Goal: Task Accomplishment & Management: Use online tool/utility

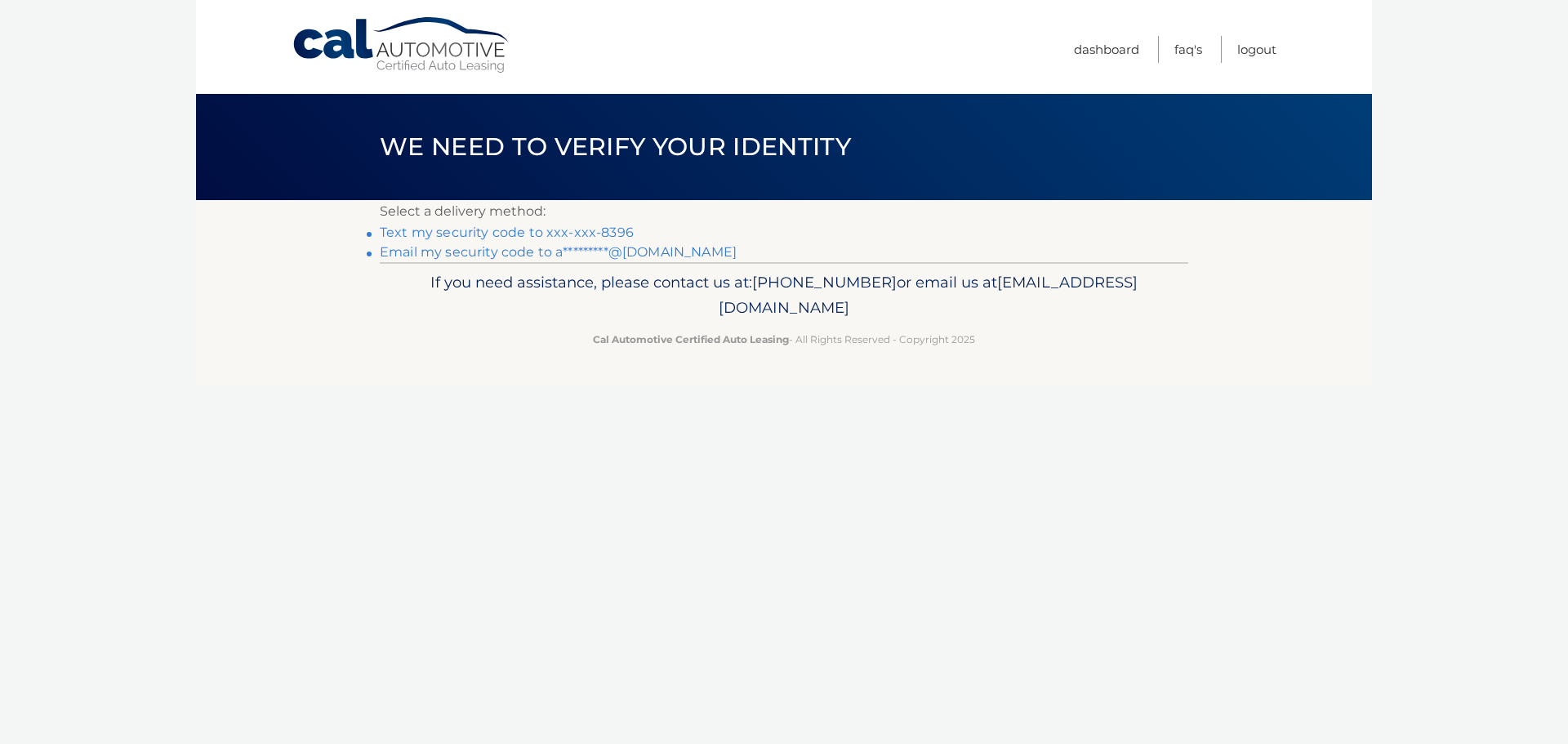
click at [519, 230] on link "Text my security code to xxx-xxx-8396" at bounding box center [507, 232] width 254 height 16
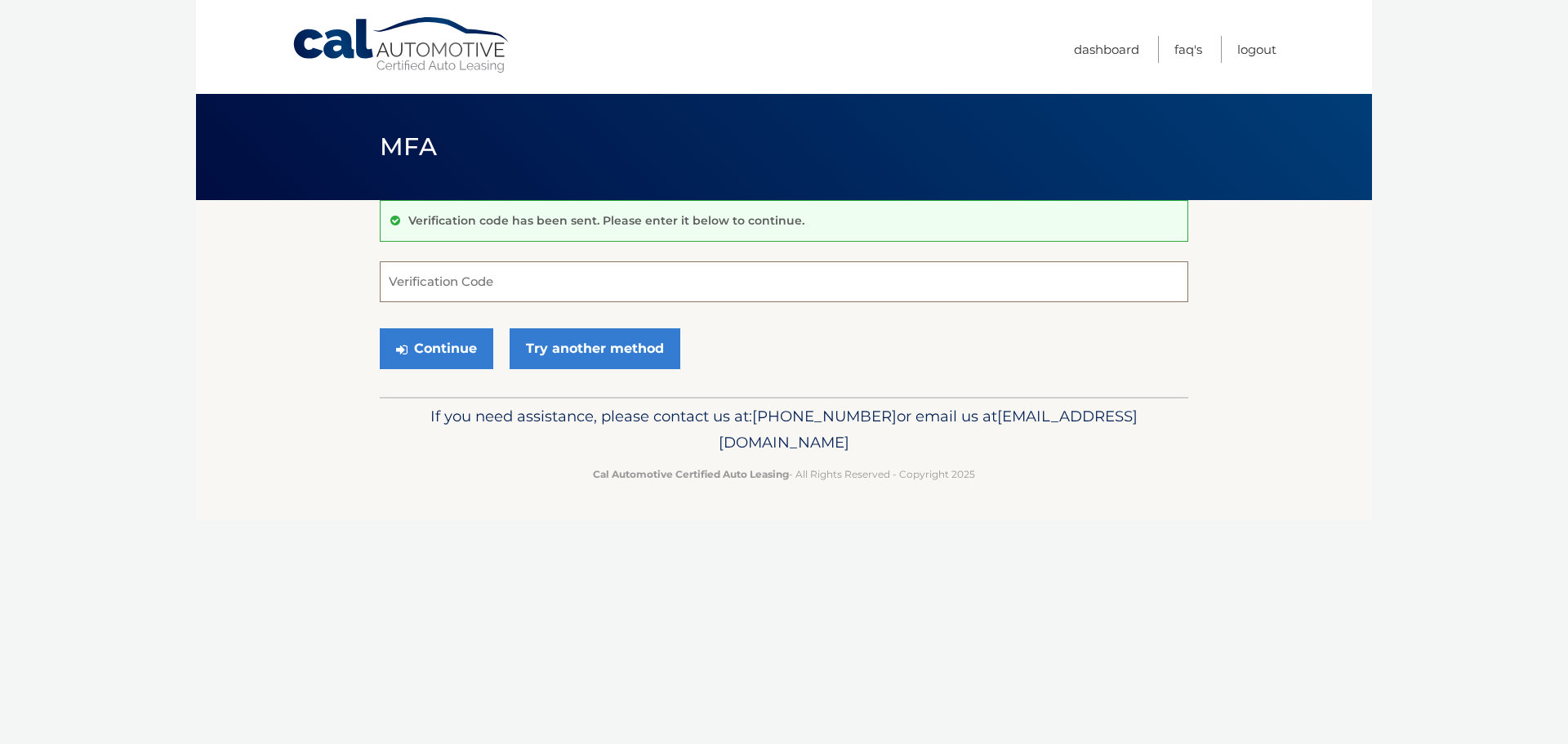
click at [628, 288] on input "Verification Code" at bounding box center [784, 281] width 808 height 41
type input "437133"
click at [459, 349] on button "Continue" at bounding box center [436, 348] width 114 height 41
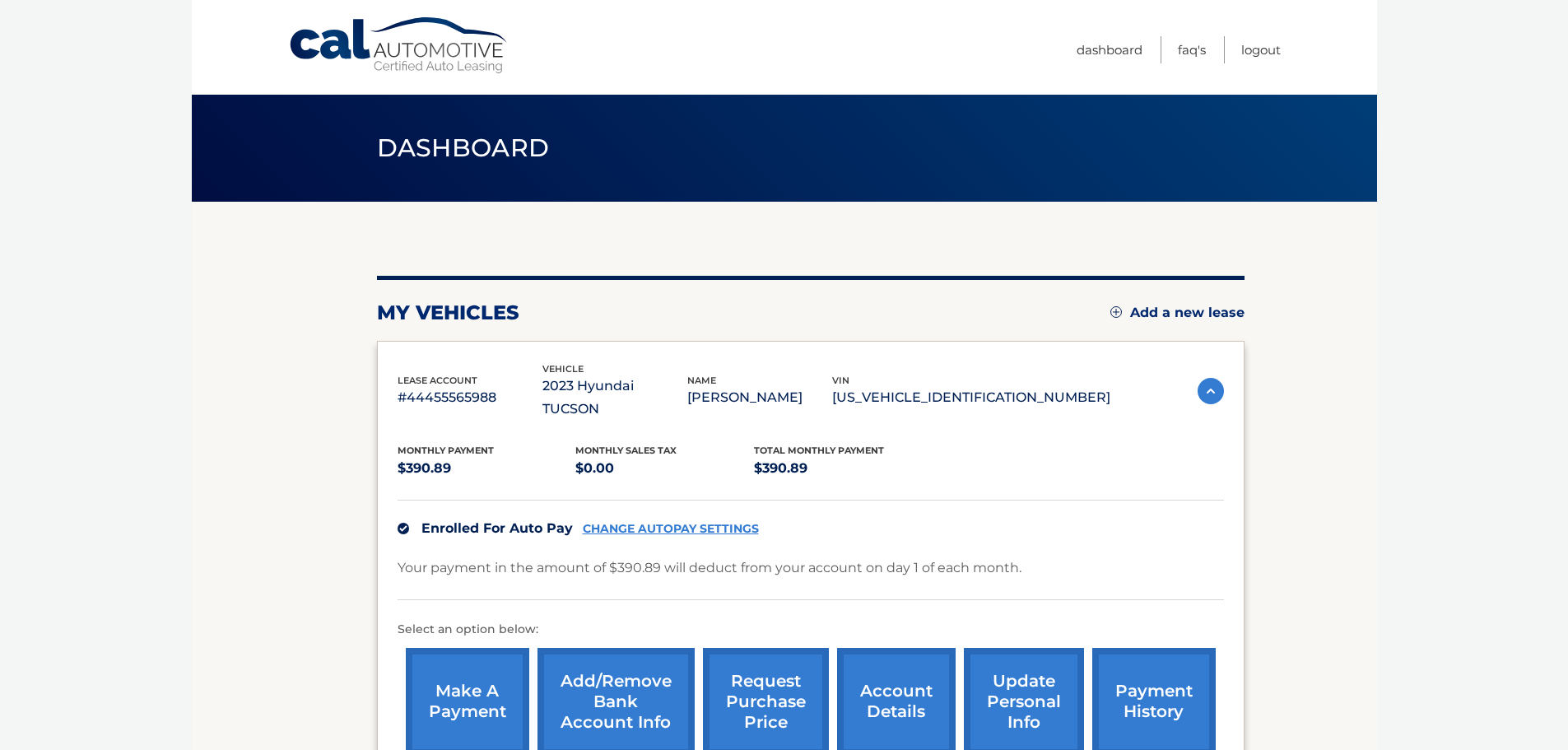
scroll to position [165, 0]
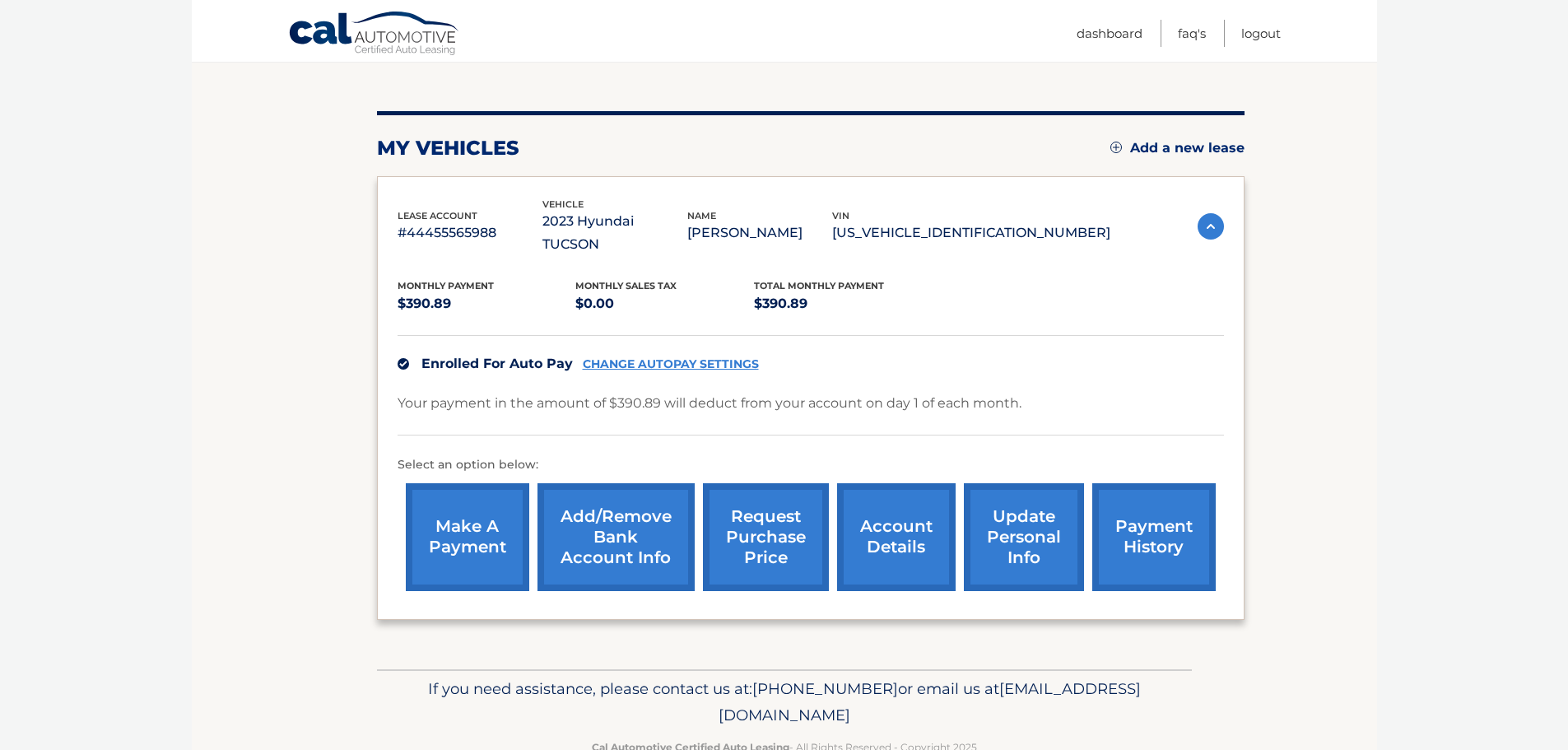
click at [795, 507] on link "request purchase price" at bounding box center [766, 537] width 126 height 108
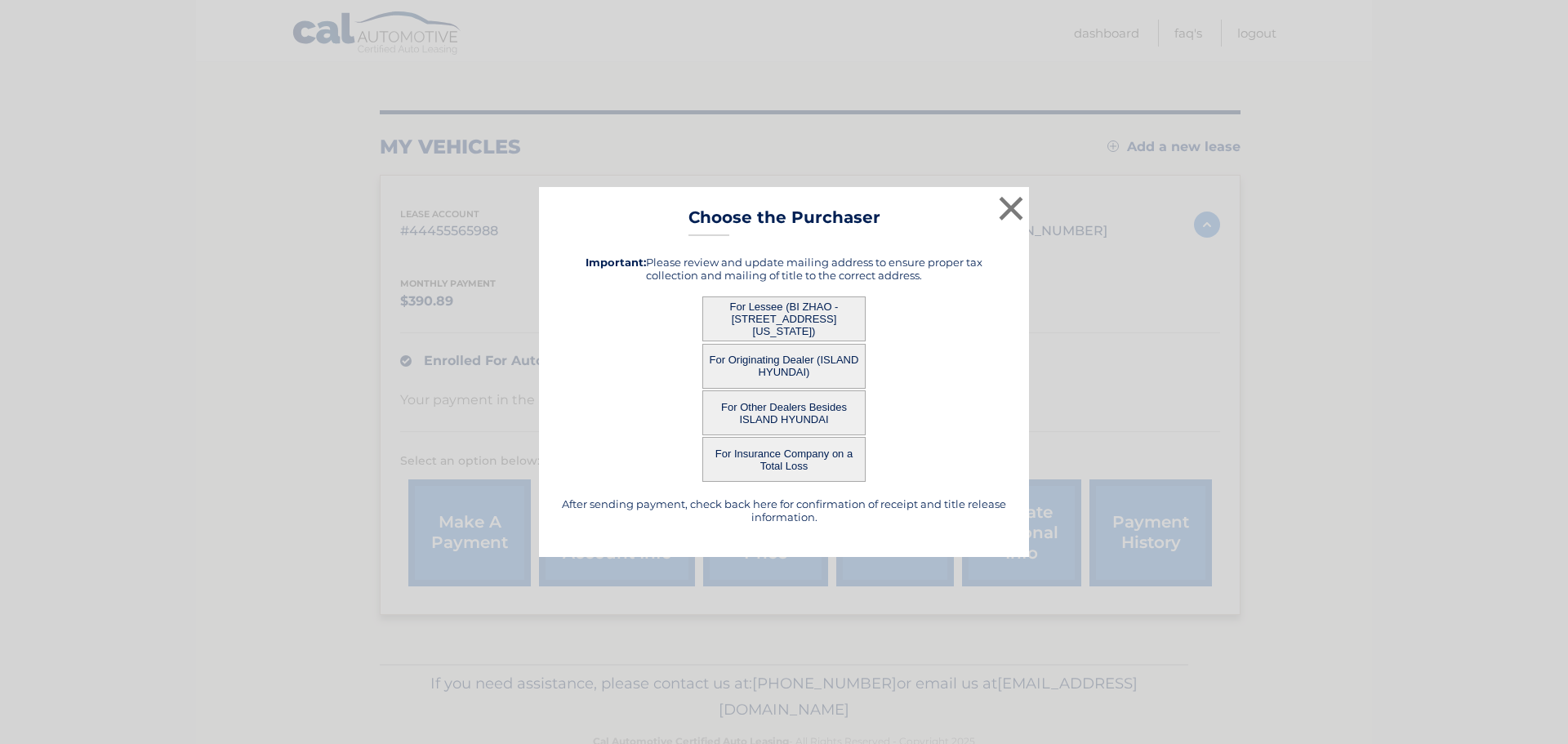
click at [785, 361] on button "For Originating Dealer (ISLAND HYUNDAI)" at bounding box center [784, 365] width 163 height 45
click at [786, 321] on button "For Lessee (BI ZHAO - [STREET_ADDRESS][US_STATE])" at bounding box center [784, 319] width 163 height 45
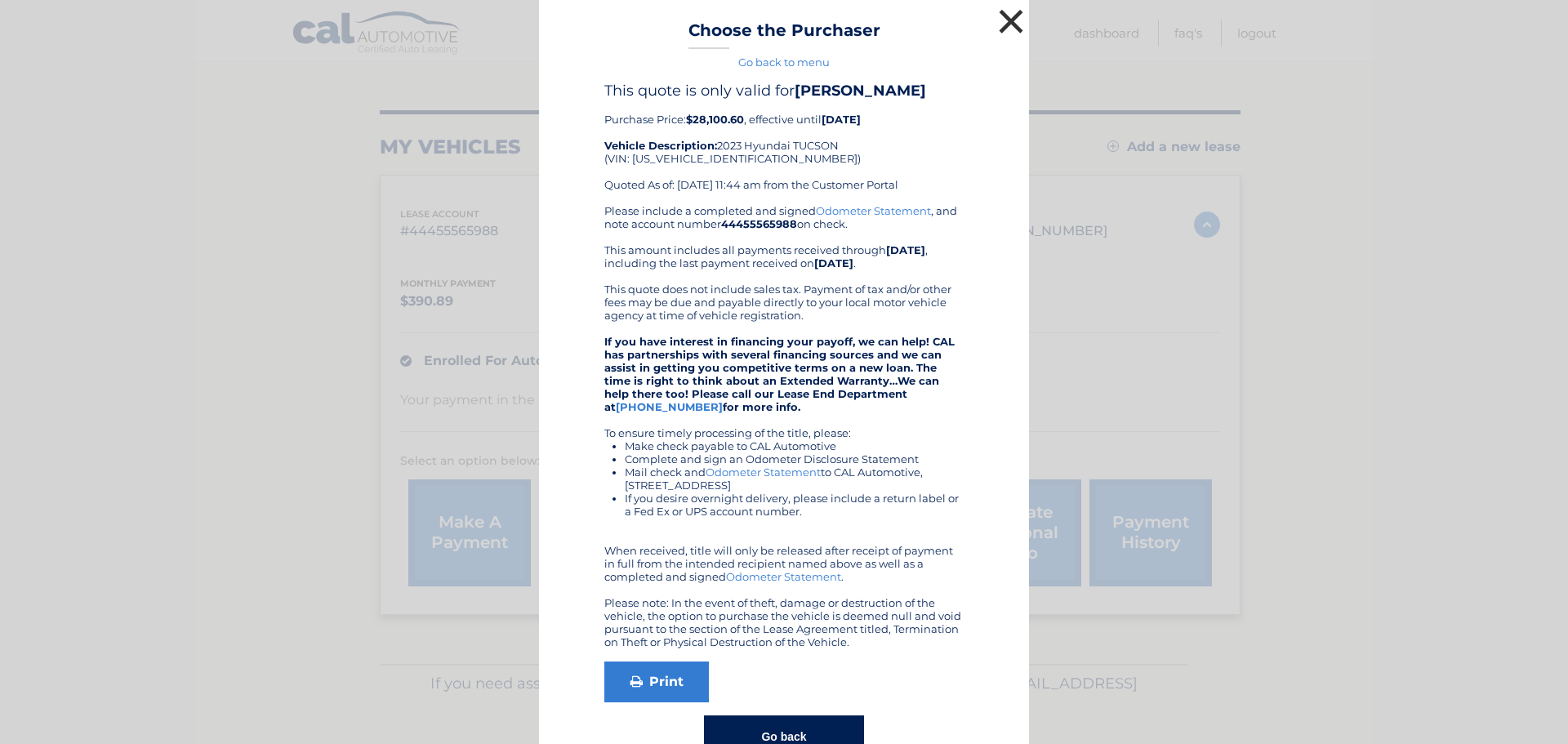
click at [1000, 21] on button "×" at bounding box center [1010, 21] width 33 height 33
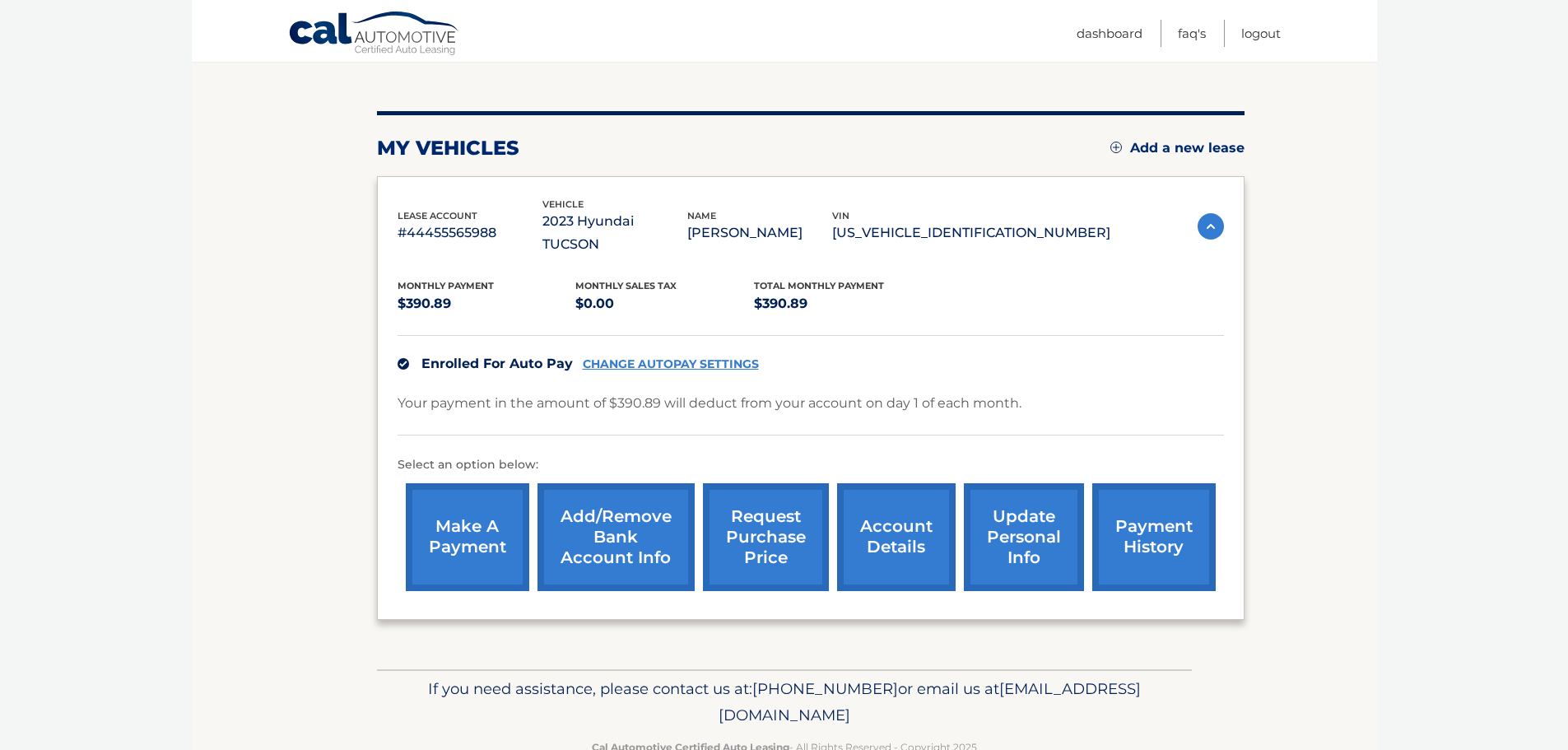
click at [780, 507] on link "request purchase price" at bounding box center [766, 537] width 126 height 108
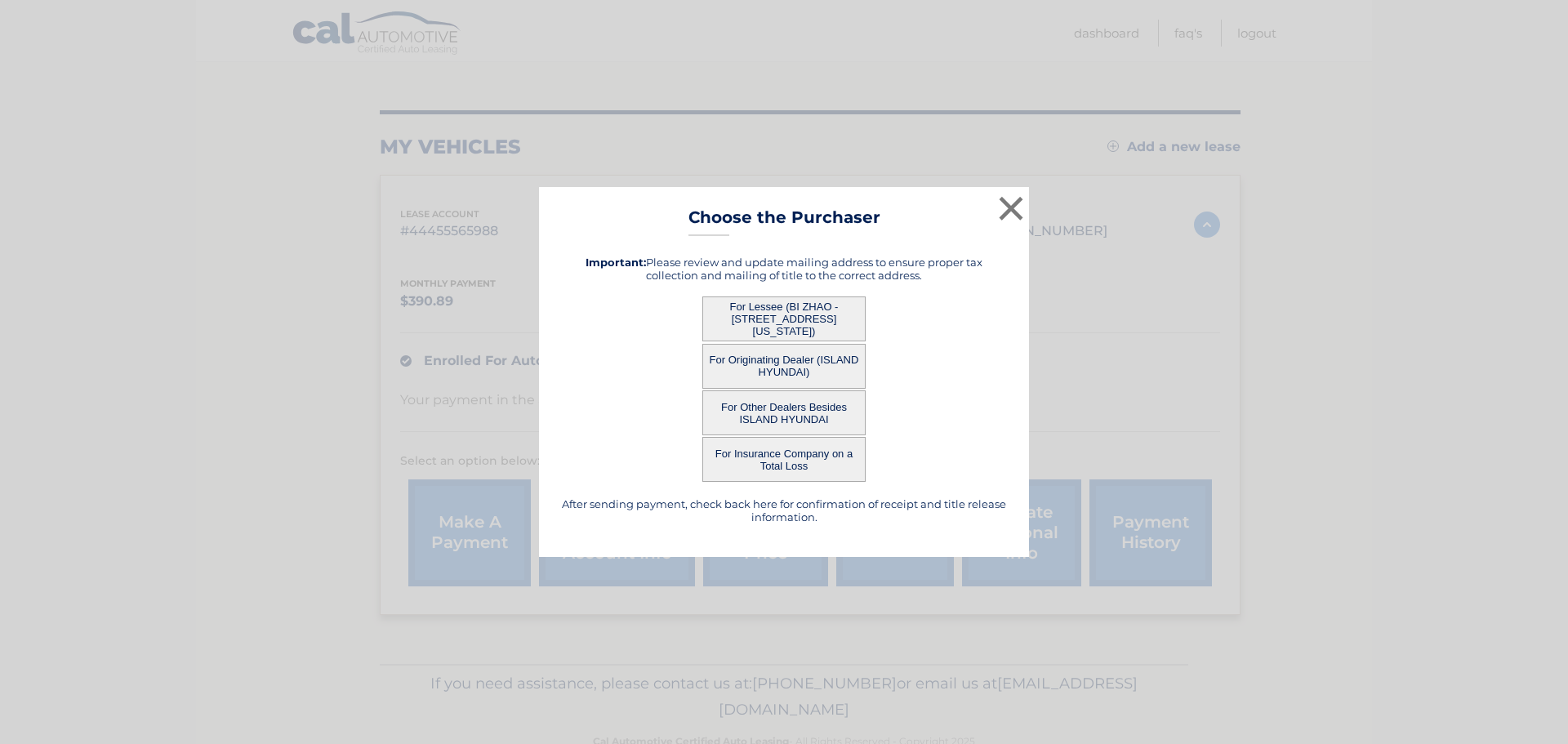
click at [766, 355] on button "For Originating Dealer (ISLAND HYUNDAI)" at bounding box center [784, 365] width 163 height 45
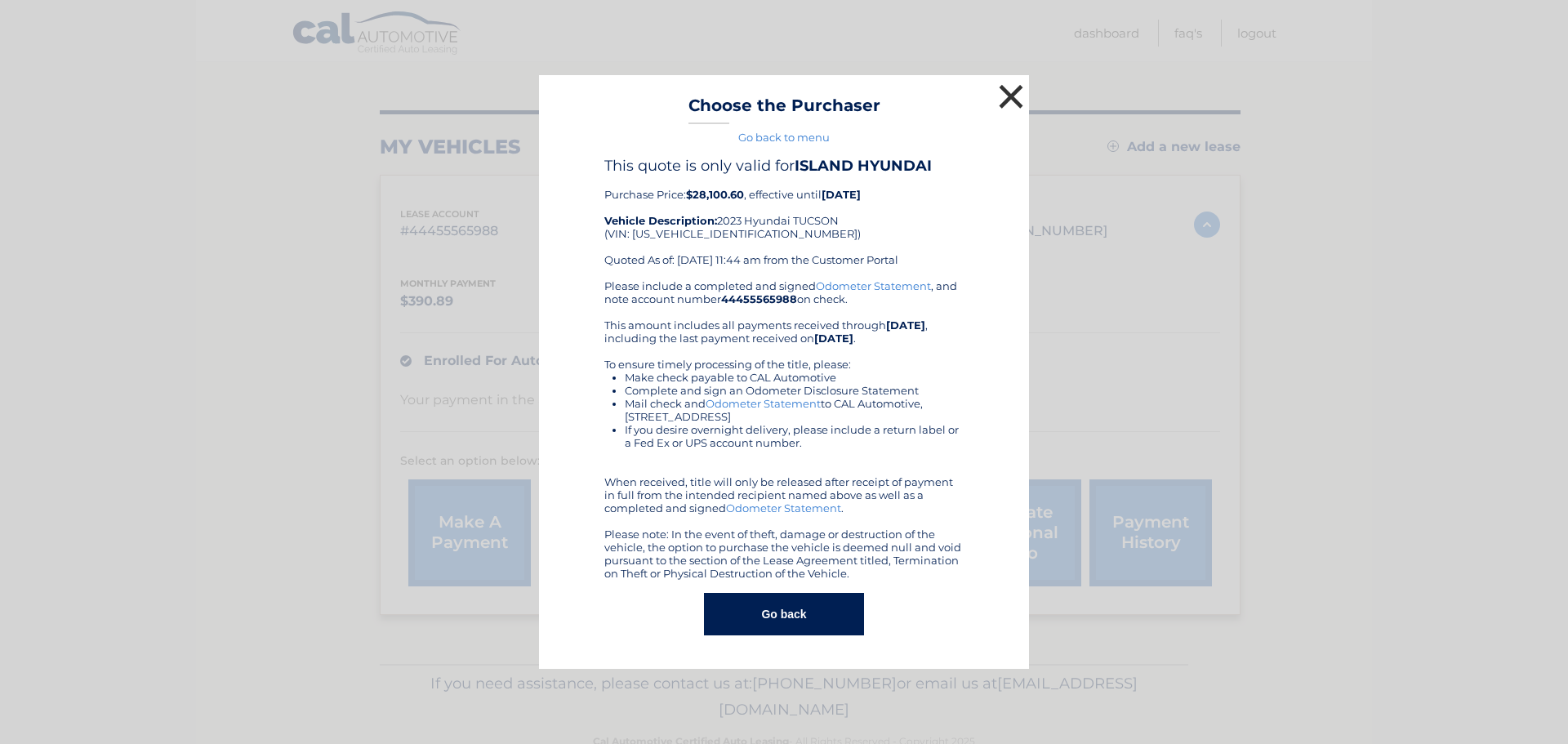
click at [1019, 98] on button "×" at bounding box center [1010, 96] width 33 height 33
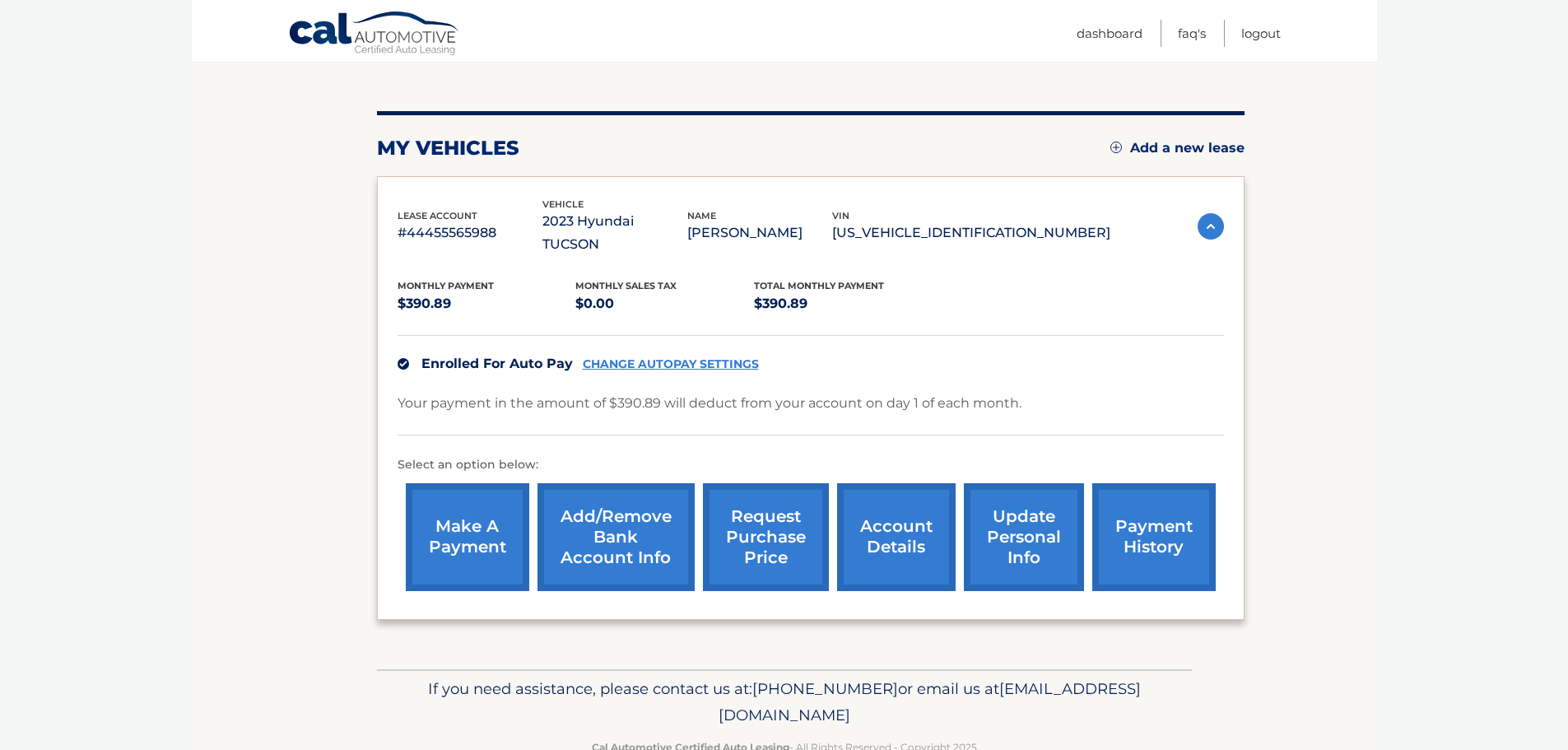
click at [768, 483] on link "request purchase price" at bounding box center [766, 537] width 126 height 108
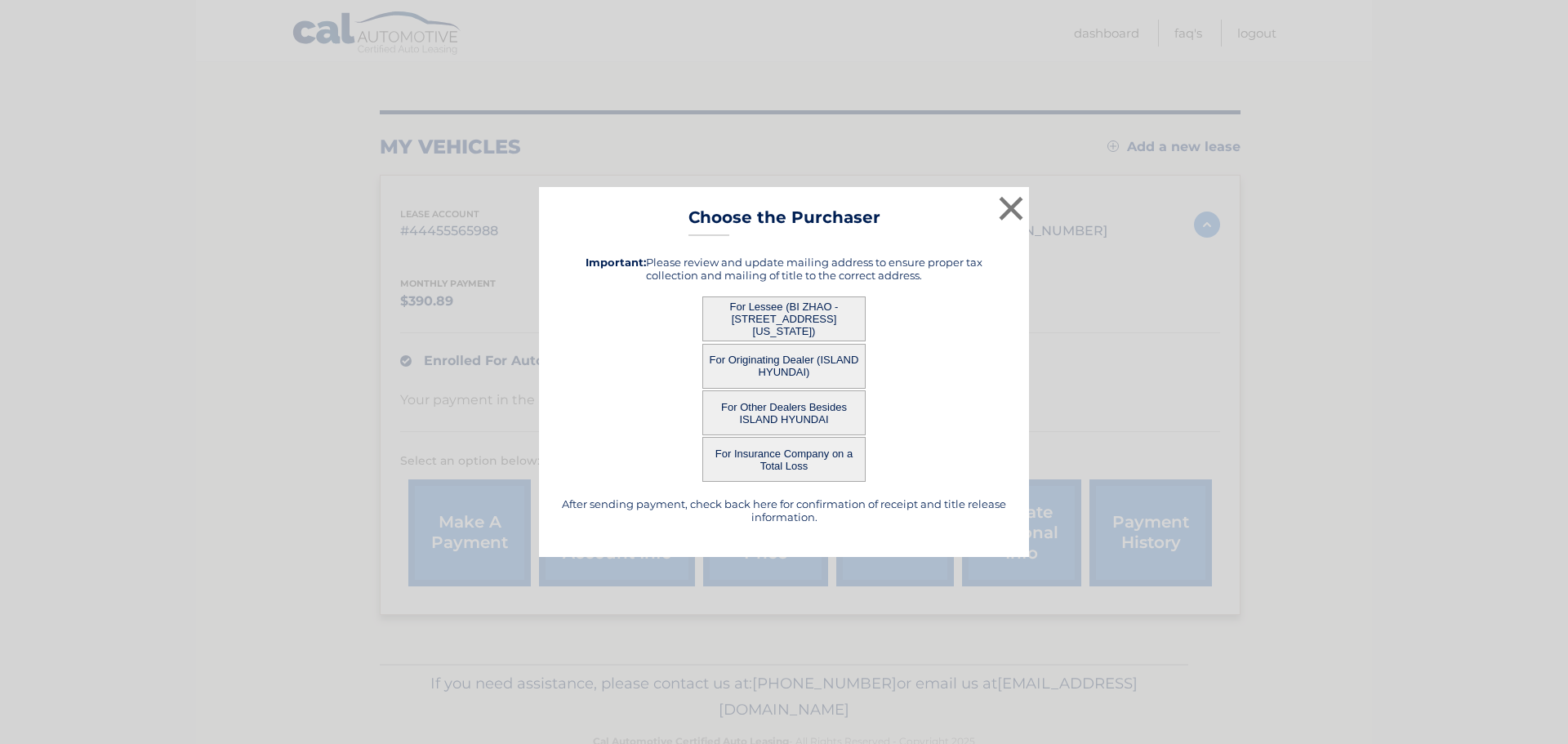
click at [826, 405] on button "For Other Dealers Besides ISLAND HYUNDAI" at bounding box center [784, 412] width 163 height 45
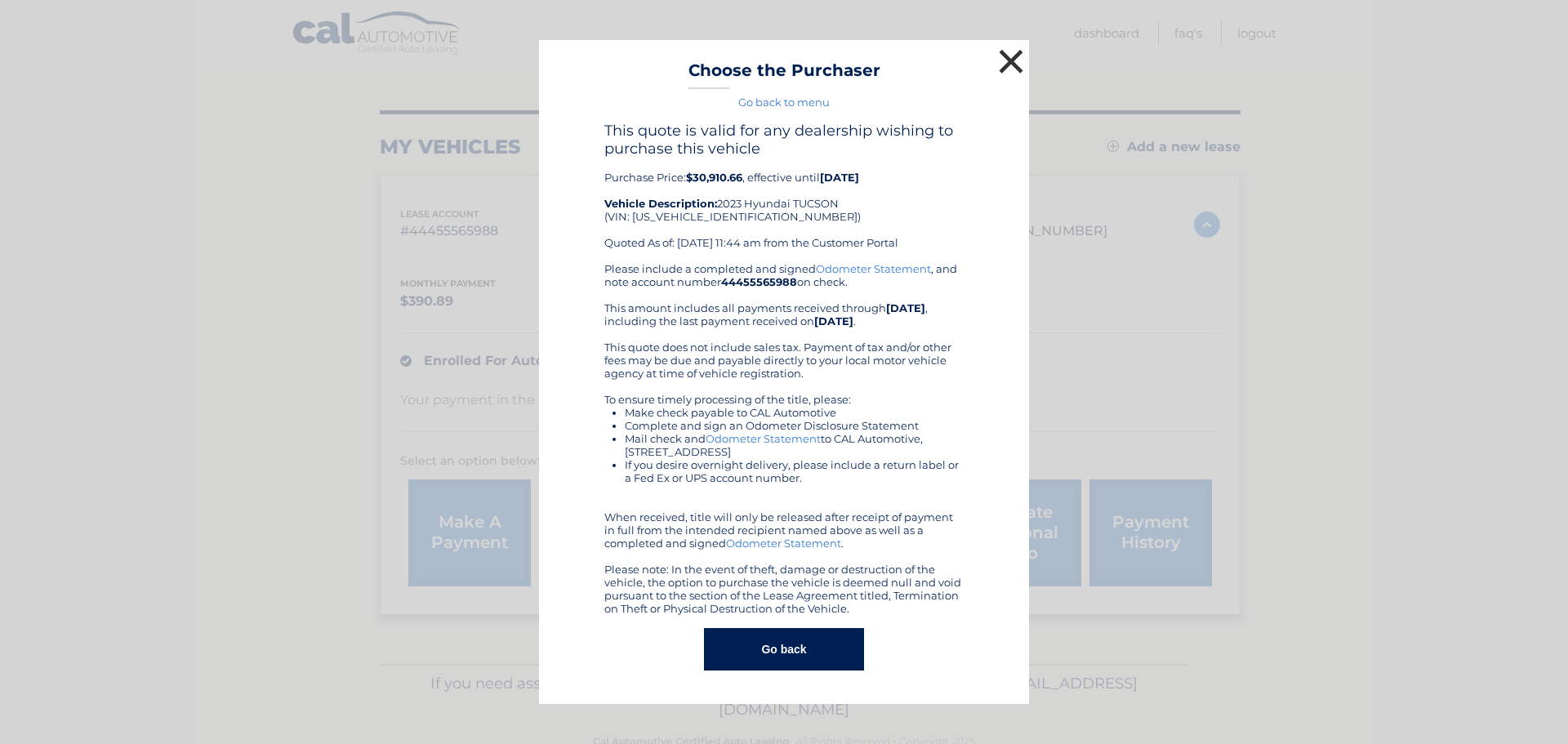
click at [1012, 57] on button "×" at bounding box center [1010, 60] width 33 height 33
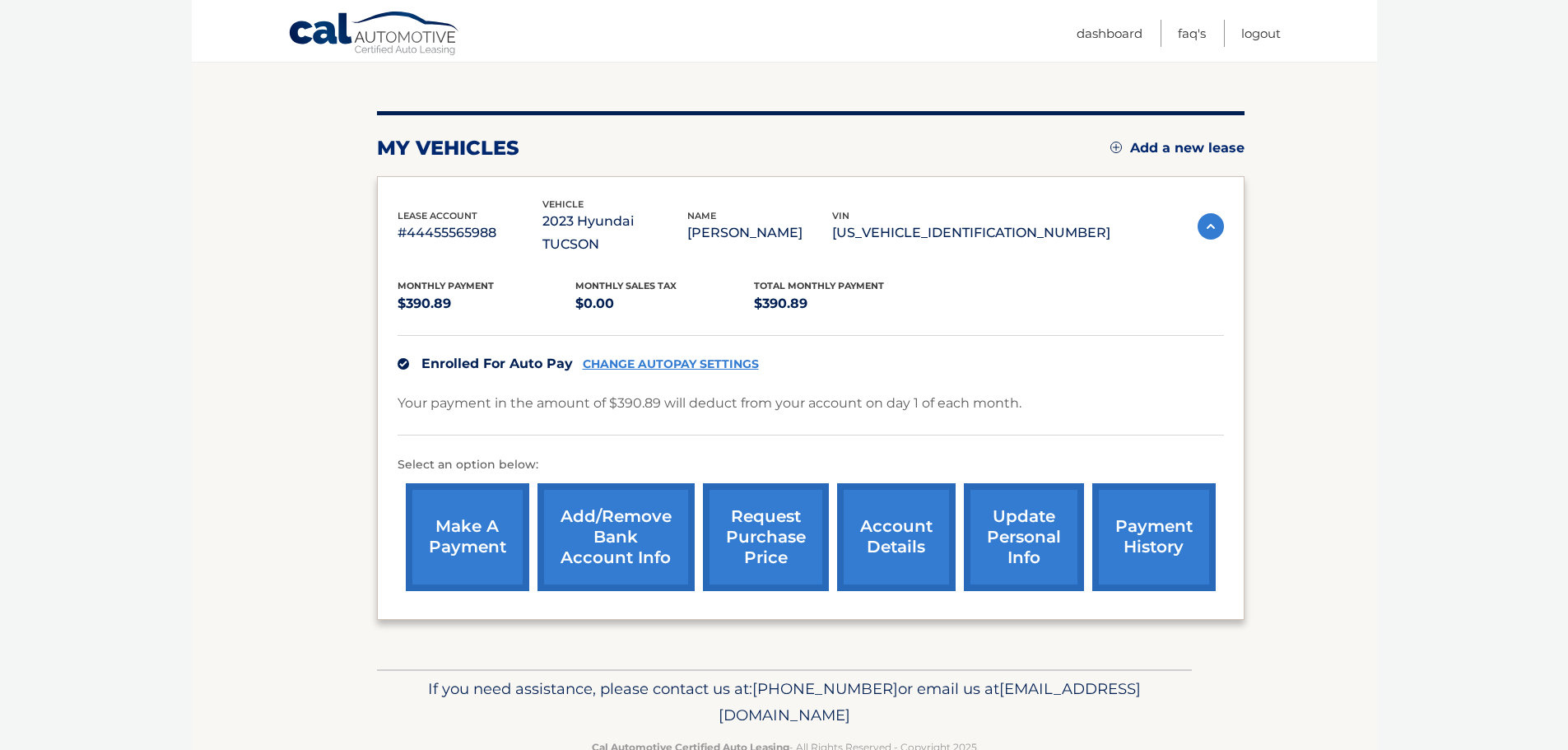
scroll to position [186, 0]
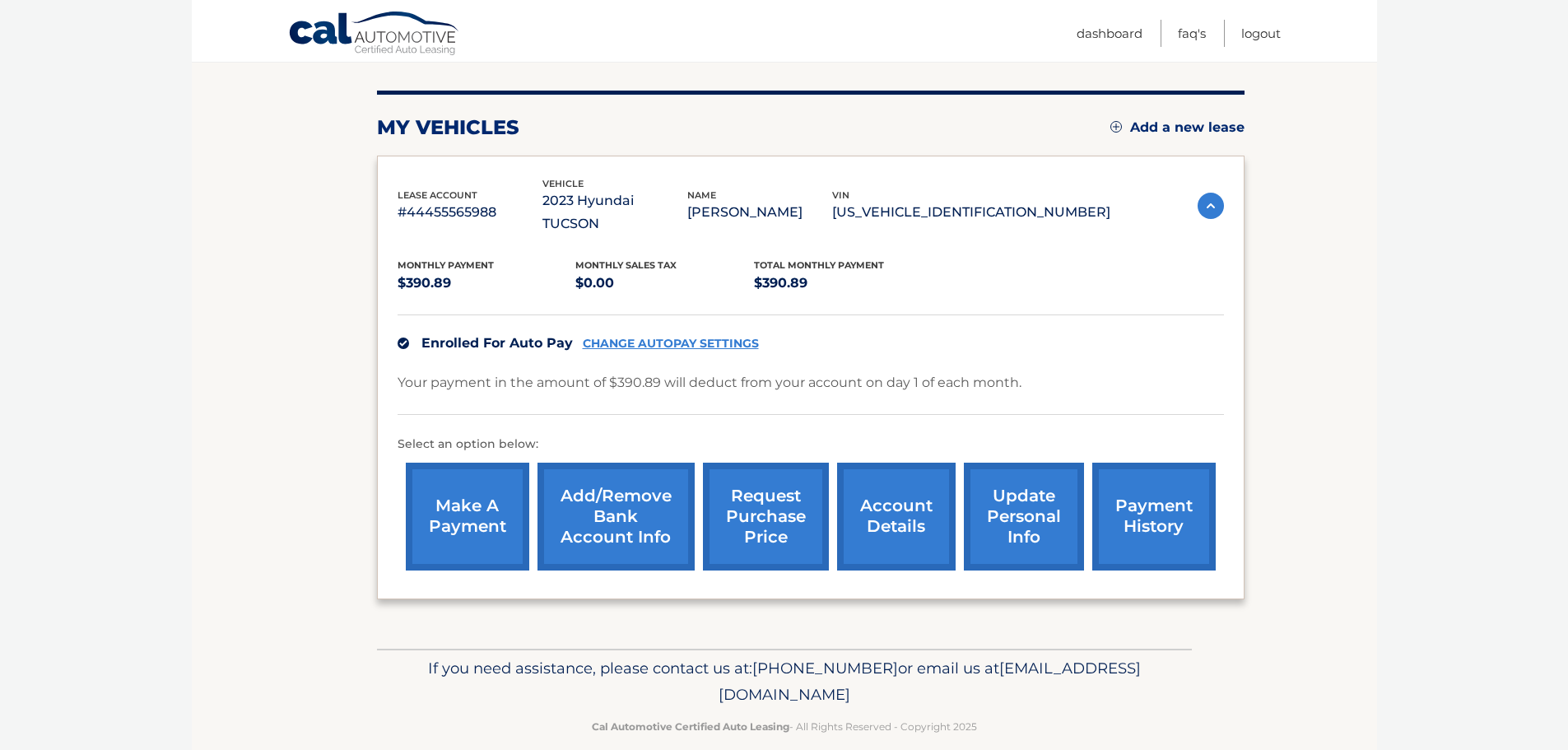
drag, startPoint x: 943, startPoint y: 671, endPoint x: 643, endPoint y: 666, distance: 300.0
click at [643, 666] on p "If you need assistance, please contact us at: [PHONE_NUMBER] or email us at [EM…" at bounding box center [785, 681] width 794 height 53
